Goal: Information Seeking & Learning: Learn about a topic

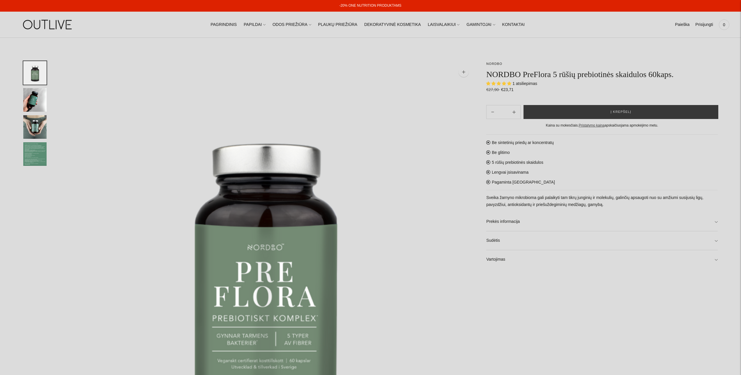
select select "**********"
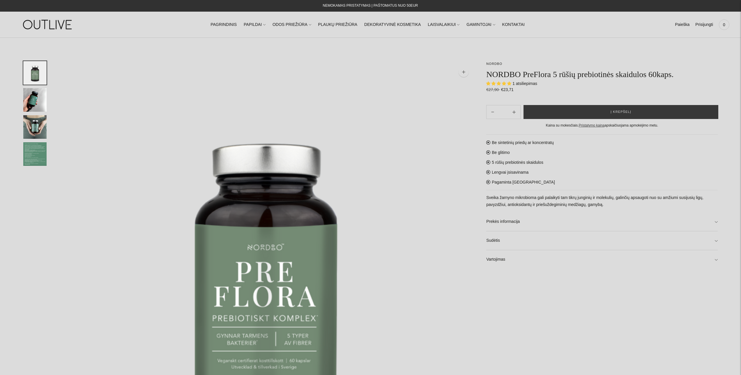
click at [32, 100] on img "Translation missing: en.general.accessibility.image_thumbail" at bounding box center [34, 100] width 23 height 24
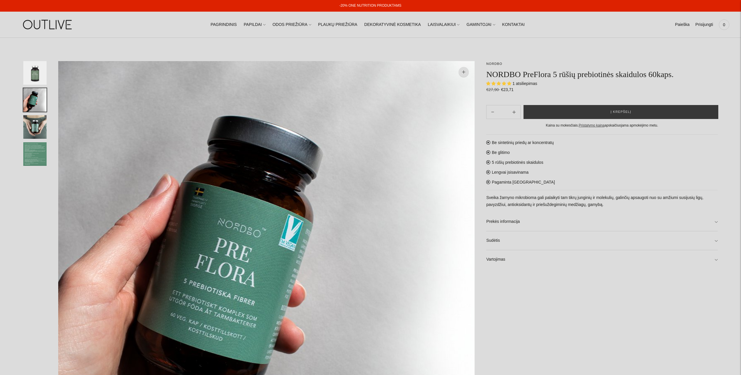
click at [42, 129] on img "Translation missing: en.general.accessibility.image_thumbail" at bounding box center [34, 127] width 23 height 24
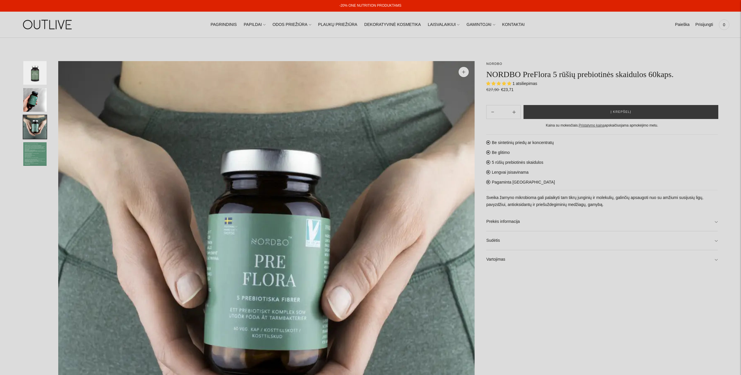
click at [37, 153] on img "Translation missing: en.general.accessibility.image_thumbail" at bounding box center [34, 154] width 23 height 24
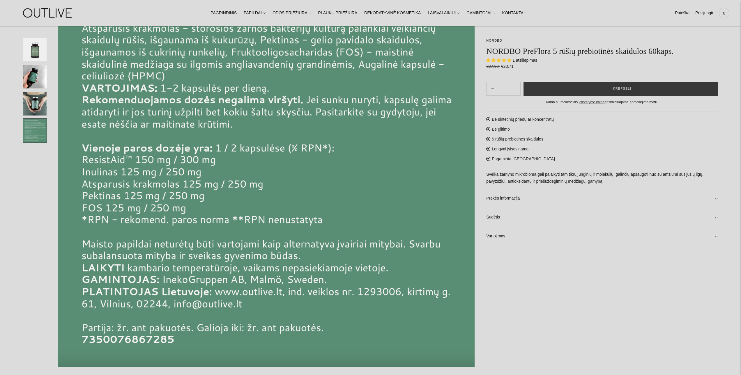
scroll to position [87, 0]
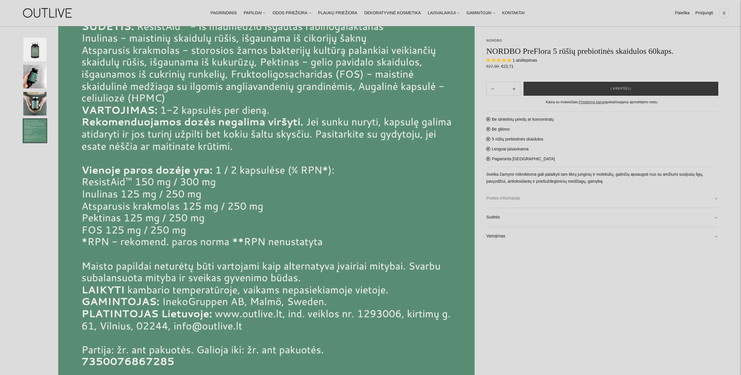
click at [533, 202] on link "Prekės informacija" at bounding box center [601, 198] width 231 height 19
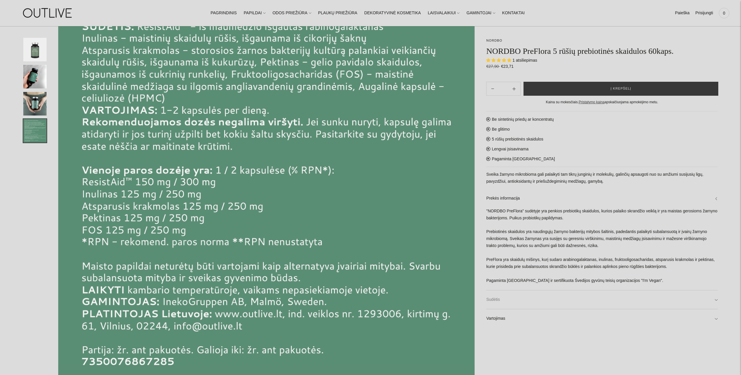
click at [509, 300] on link "Sudėtis" at bounding box center [601, 300] width 231 height 19
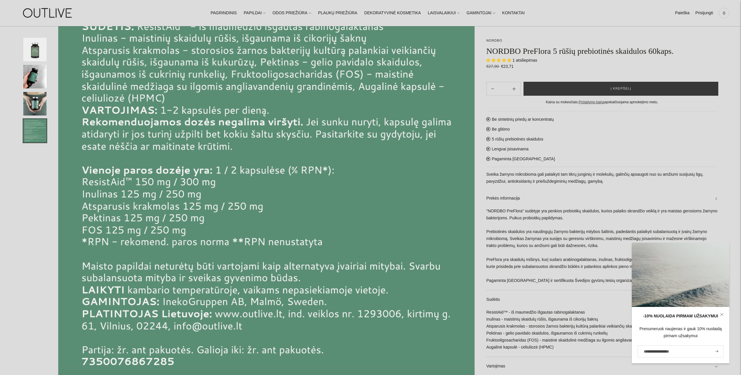
click at [724, 313] on link at bounding box center [721, 314] width 15 height 15
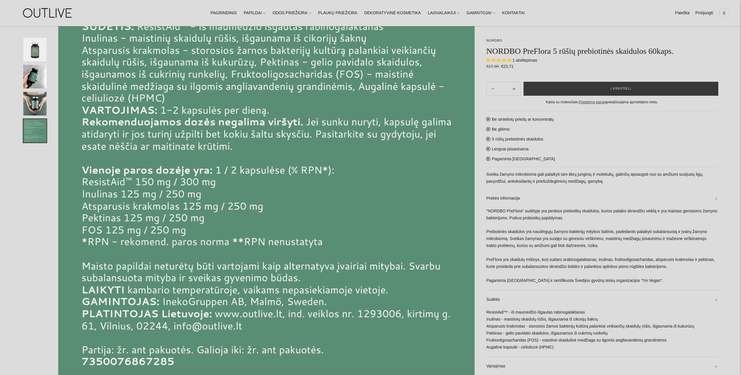
click at [570, 155] on div "Be sintetinių priedų ar koncentratų Be glitimo 5 rūšių prebiotinės skaidulos Le…" at bounding box center [601, 243] width 231 height 265
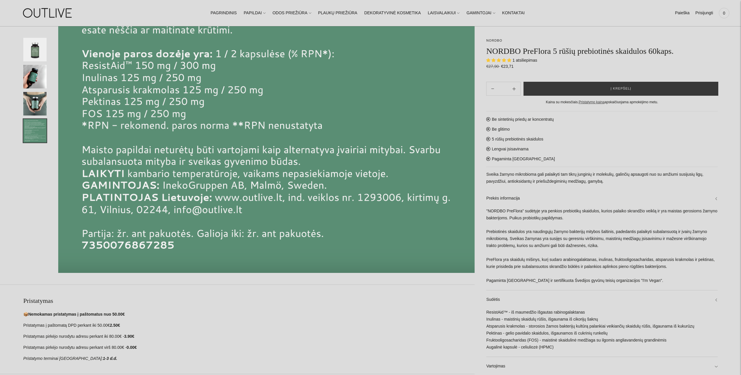
click at [538, 210] on div ""NORDBO PreFlora" sudėtyje yra penkios prebiotikų skaidulos, kurios palaiko skr…" at bounding box center [601, 249] width 231 height 82
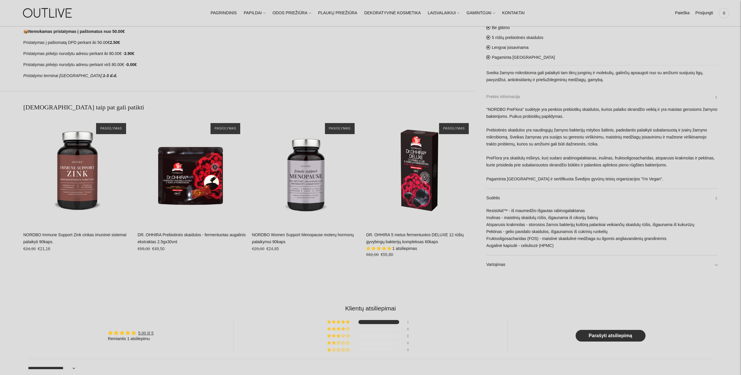
scroll to position [524, 0]
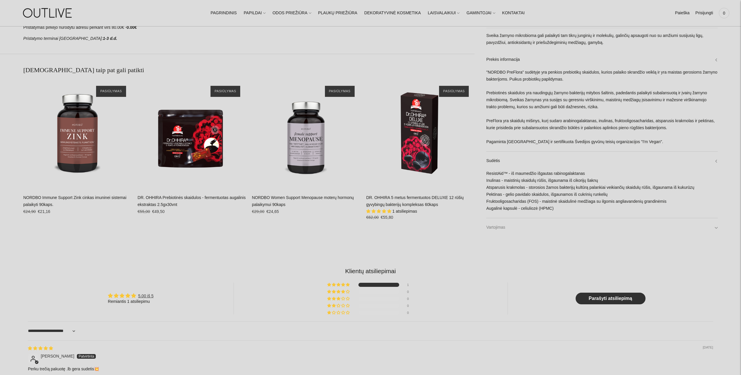
click at [503, 227] on link "Vartojimas" at bounding box center [601, 227] width 231 height 19
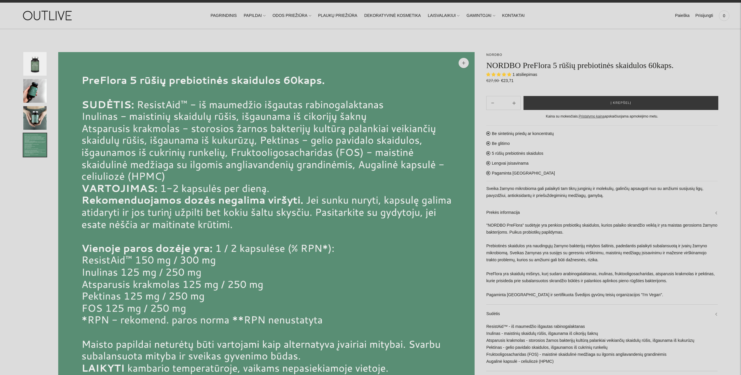
scroll to position [0, 0]
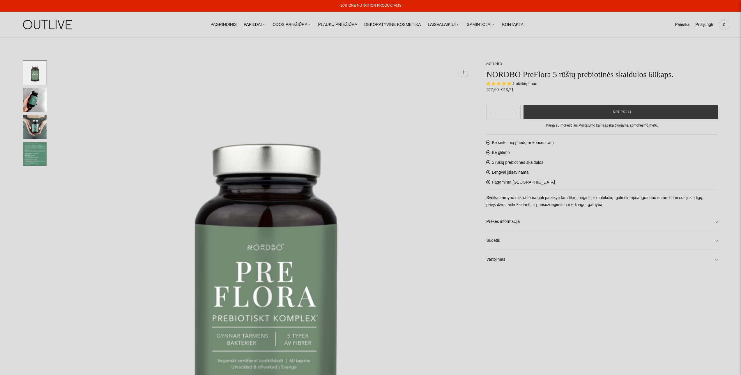
select select "**********"
click at [519, 241] on link "Sudėtis" at bounding box center [601, 240] width 231 height 19
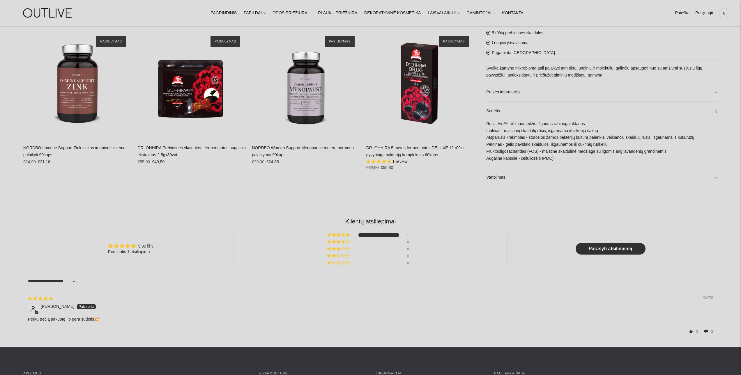
scroll to position [611, 0]
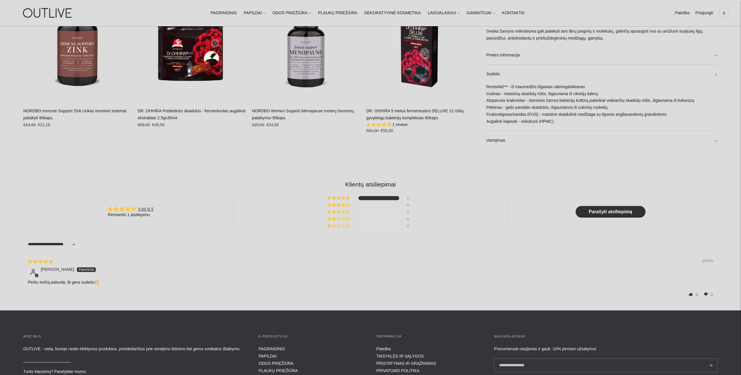
click at [104, 375] on p "Turite klausimų? Parašykite mums:" at bounding box center [135, 371] width 224 height 7
